Goal: Transaction & Acquisition: Register for event/course

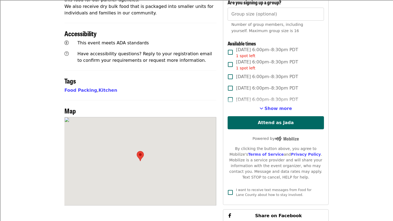
scroll to position [233, 0]
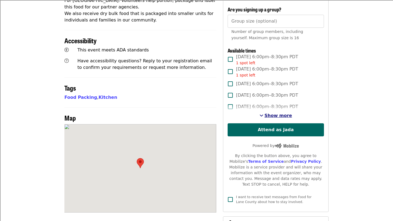
click at [274, 113] on span "Show more" at bounding box center [278, 115] width 28 height 5
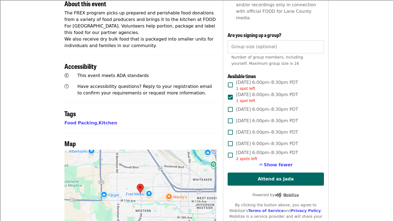
scroll to position [208, 0]
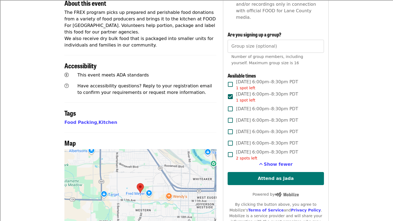
click at [254, 172] on button "Attend as Jada" at bounding box center [275, 178] width 96 height 13
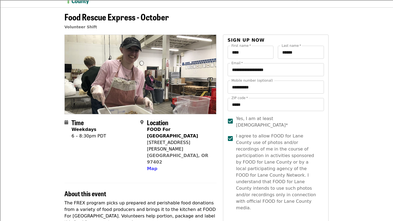
scroll to position [17, 0]
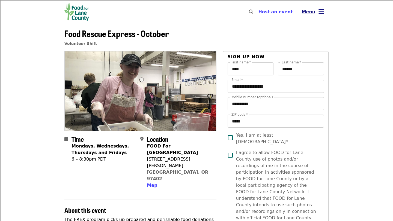
click at [321, 11] on icon "bars icon" at bounding box center [321, 12] width 6 height 8
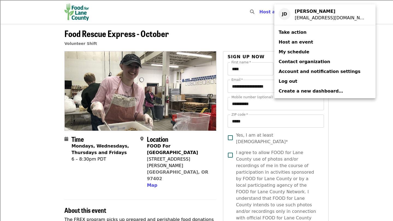
click at [296, 51] on span "My schedule" at bounding box center [293, 51] width 31 height 5
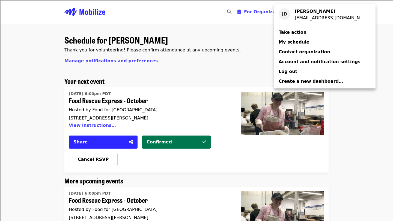
click at [187, 119] on div "Account menu" at bounding box center [196, 110] width 393 height 221
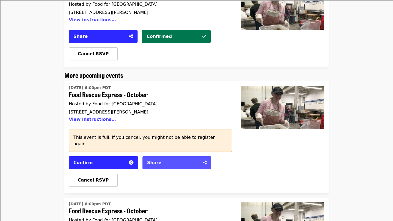
scroll to position [109, 0]
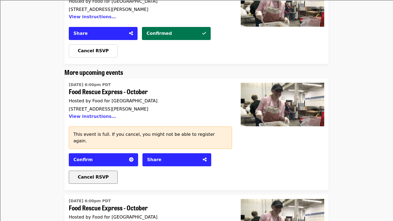
click at [96, 175] on span "Cancel RSVP" at bounding box center [93, 177] width 31 height 5
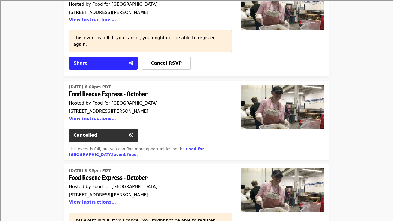
scroll to position [283, 0]
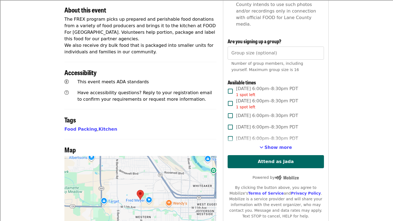
scroll to position [210, 0]
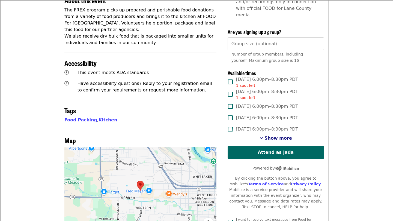
click at [271, 136] on span "Show more" at bounding box center [278, 138] width 28 height 5
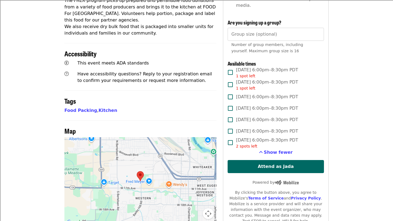
scroll to position [220, 0]
